Goal: Task Accomplishment & Management: Complete application form

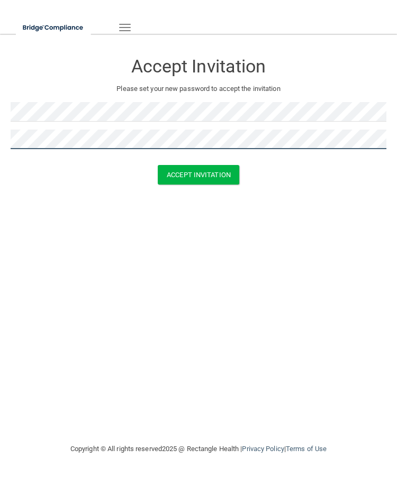
click at [198, 173] on button "Accept Invitation" at bounding box center [198, 175] width 81 height 20
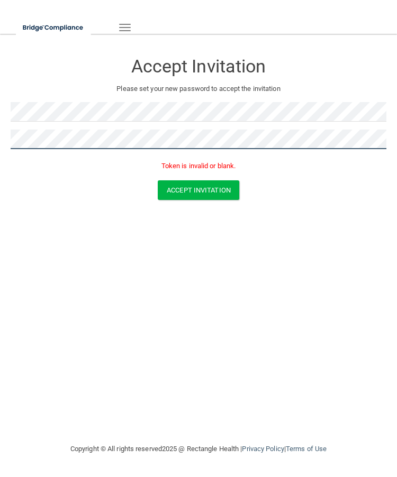
click at [0, 145] on html "Toggle navigation Manage My Enterprise Manage My Location Accept Invitation Ple…" at bounding box center [198, 238] width 397 height 477
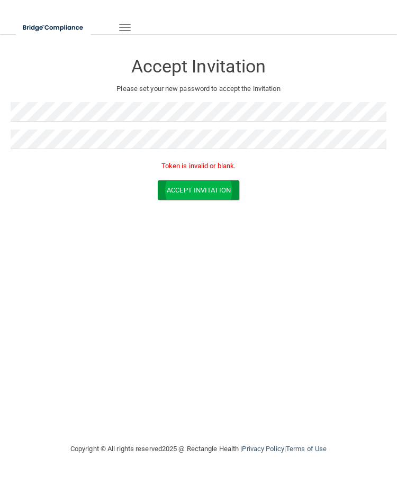
click at [172, 190] on button "Accept Invitation" at bounding box center [198, 190] width 81 height 20
click at [202, 195] on button "Accept Invitation" at bounding box center [198, 190] width 81 height 20
click at [0, 105] on html "Toggle navigation Manage My Enterprise Manage My Location Accept Invitation Ple…" at bounding box center [198, 238] width 397 height 477
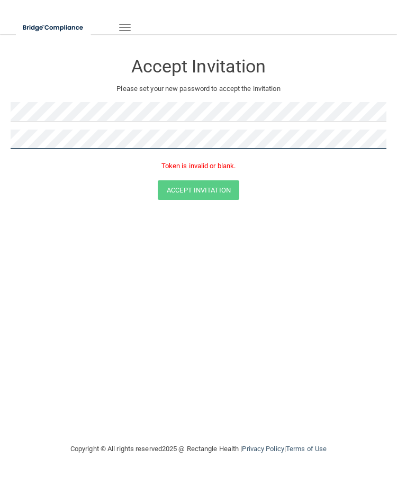
click at [0, 143] on html "Toggle navigation Manage My Enterprise Manage My Location Accept Invitation Ple…" at bounding box center [198, 238] width 397 height 477
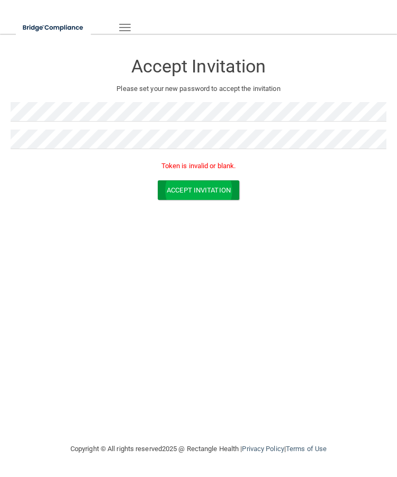
click at [200, 186] on button "Accept Invitation" at bounding box center [198, 190] width 81 height 20
click at [295, 175] on div "Token is invalid or blank." at bounding box center [199, 168] width 376 height 23
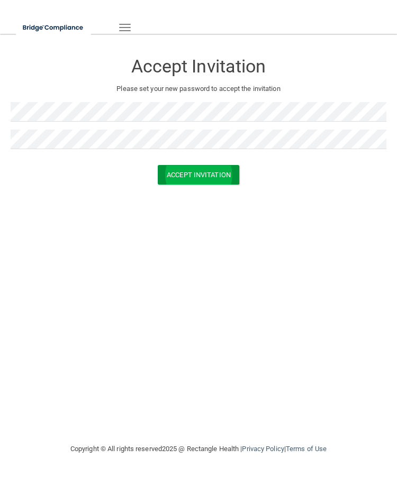
click at [209, 167] on button "Accept Invitation" at bounding box center [198, 175] width 81 height 20
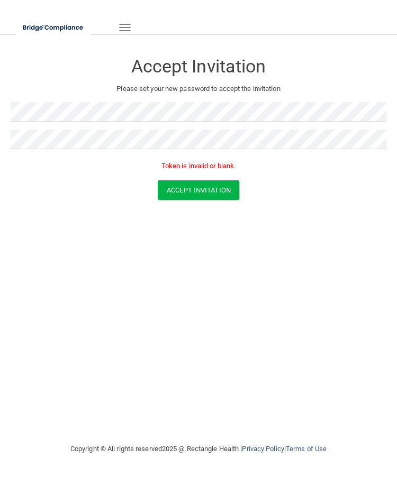
click at [121, 20] on button "Toggle navigation" at bounding box center [124, 28] width 23 height 18
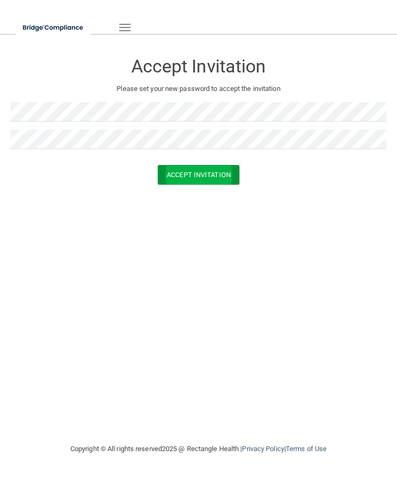
click at [217, 167] on button "Accept Invitation" at bounding box center [198, 175] width 81 height 20
